Goal: Task Accomplishment & Management: Use online tool/utility

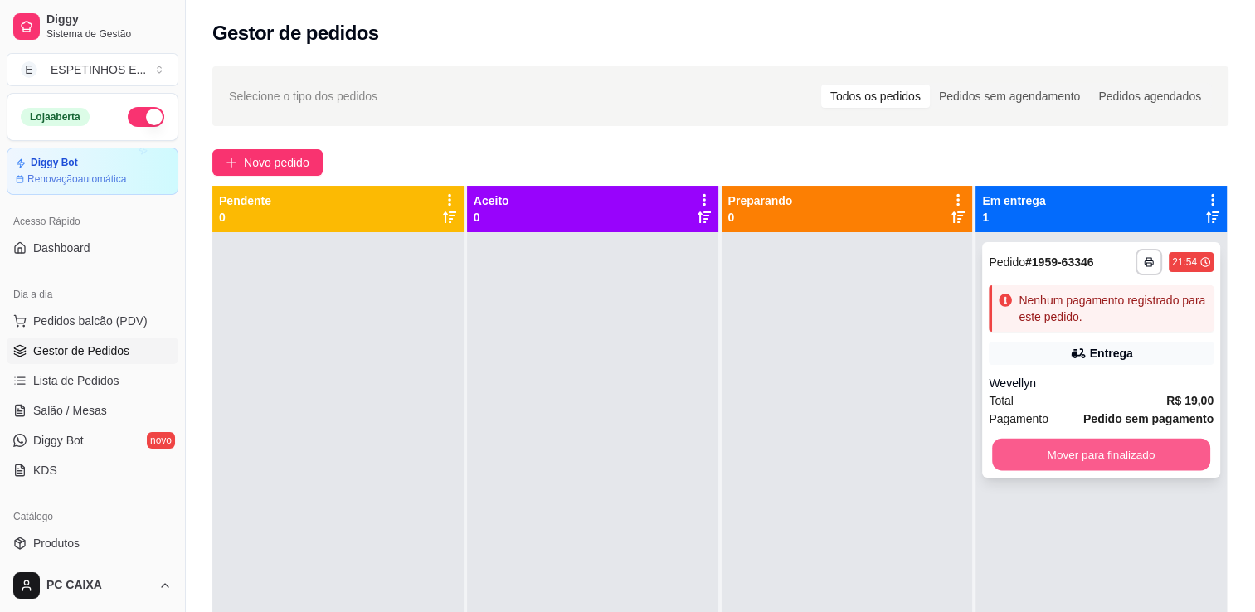
click at [1138, 453] on button "Mover para finalizado" at bounding box center [1101, 455] width 218 height 32
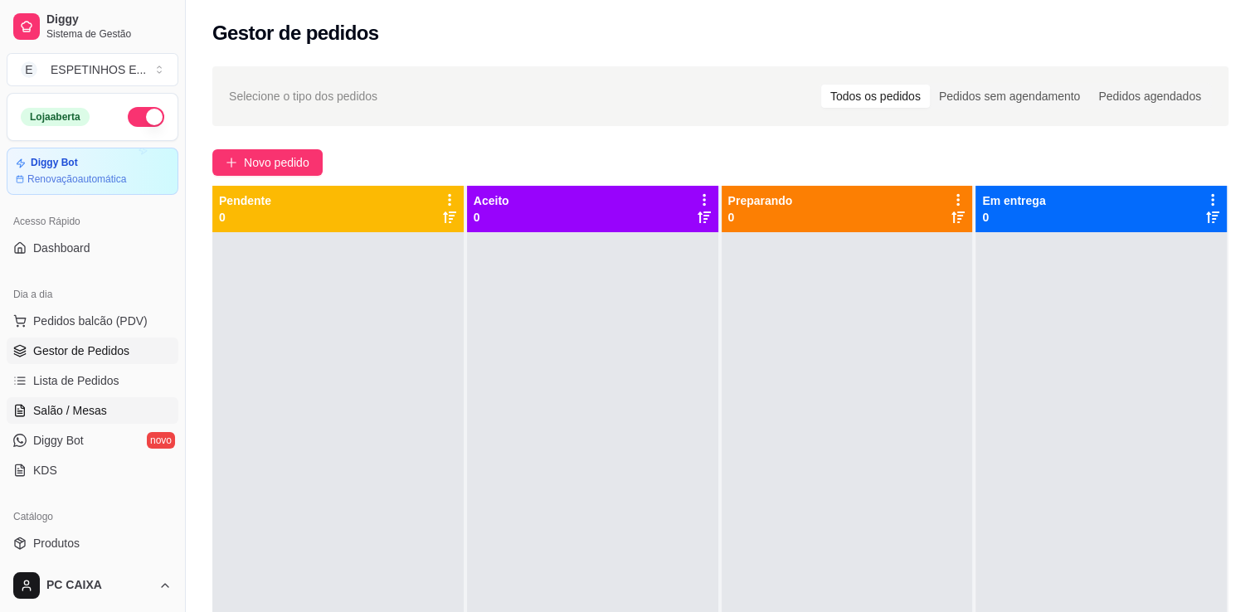
click at [93, 399] on link "Salão / Mesas" at bounding box center [93, 410] width 172 height 27
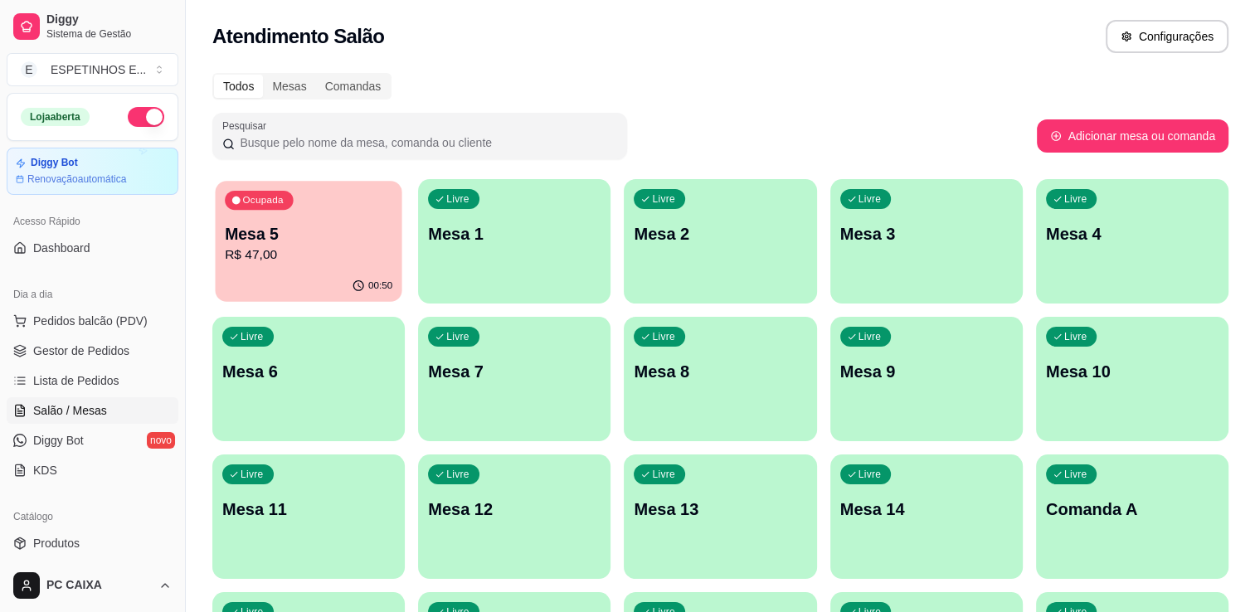
click at [261, 224] on p "Mesa 5" at bounding box center [309, 234] width 168 height 22
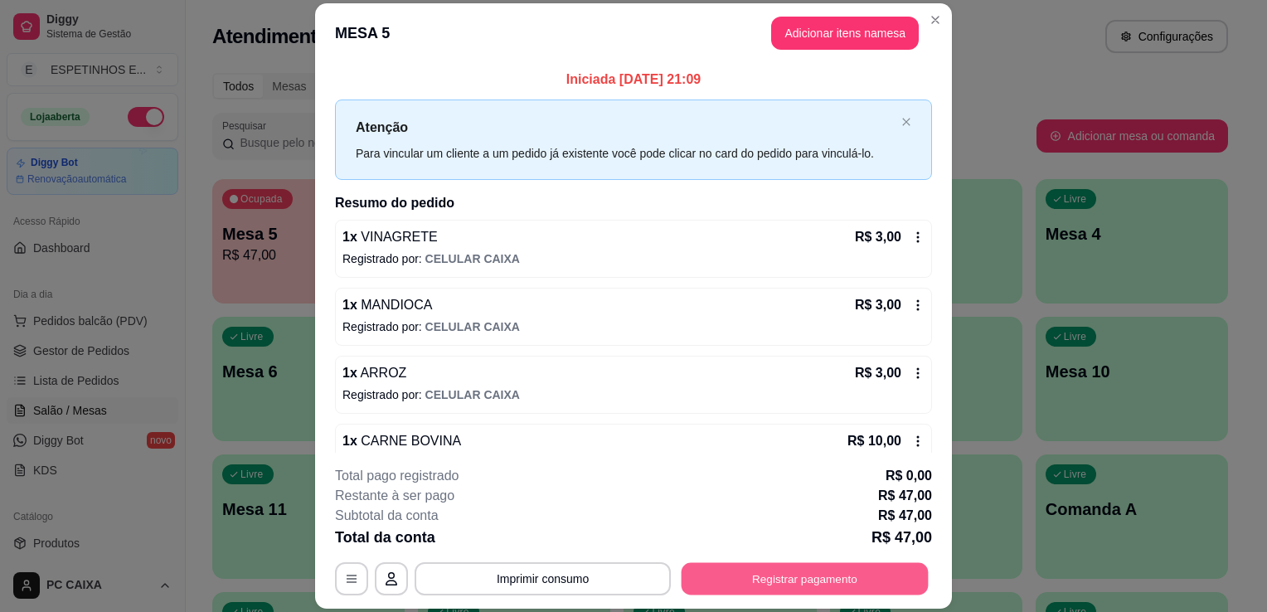
click at [785, 573] on button "Registrar pagamento" at bounding box center [805, 579] width 247 height 32
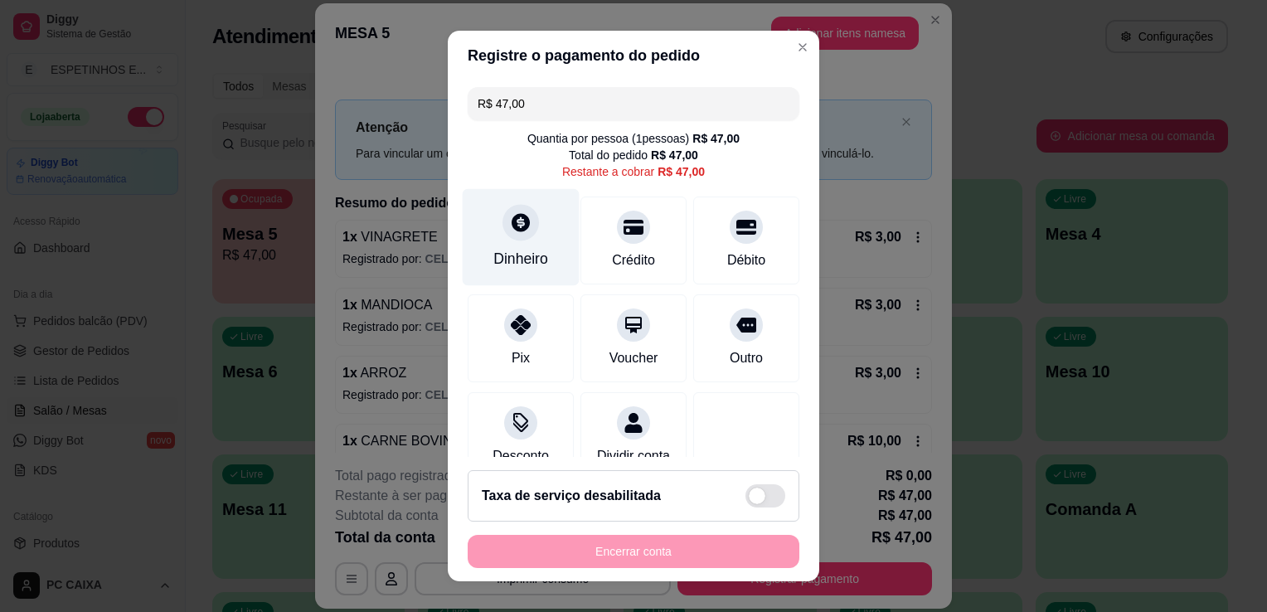
click at [516, 236] on div at bounding box center [521, 222] width 36 height 36
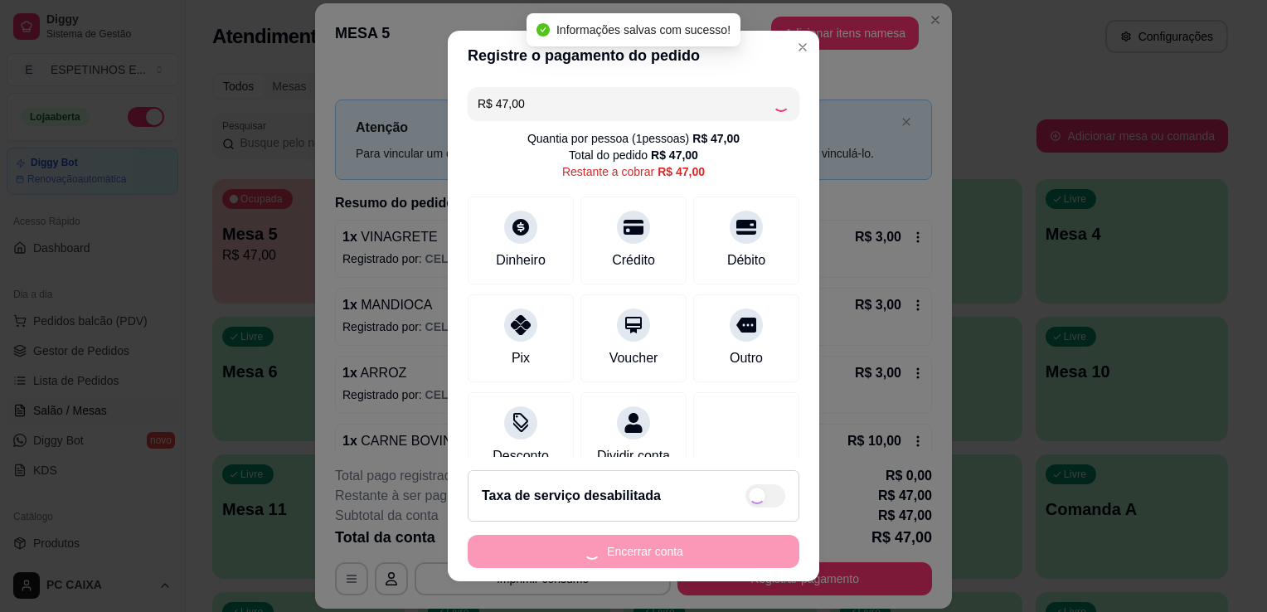
type input "R$ 0,00"
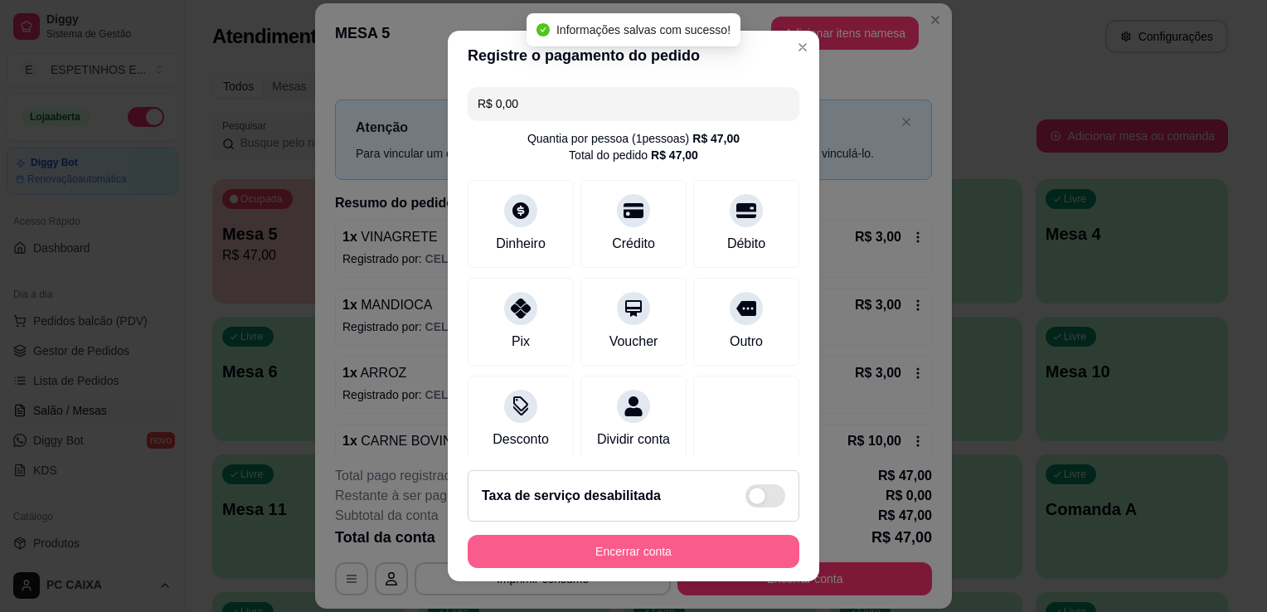
click at [637, 551] on button "Encerrar conta" at bounding box center [634, 551] width 332 height 33
